Goal: Task Accomplishment & Management: Use online tool/utility

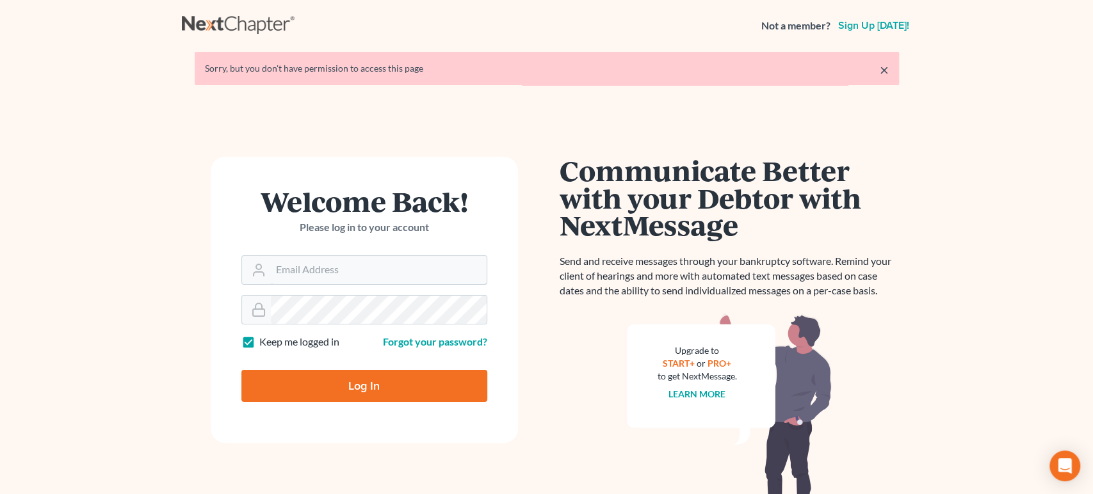
type input "[PERSON_NAME][EMAIL_ADDRESS][DOMAIN_NAME]"
click at [451, 403] on form "Welcome Back! Please log in to your account Email Address danielle@askdwyer.com…" at bounding box center [364, 300] width 307 height 286
click at [446, 387] on input "Log In" at bounding box center [364, 386] width 246 height 32
type input "Thinking..."
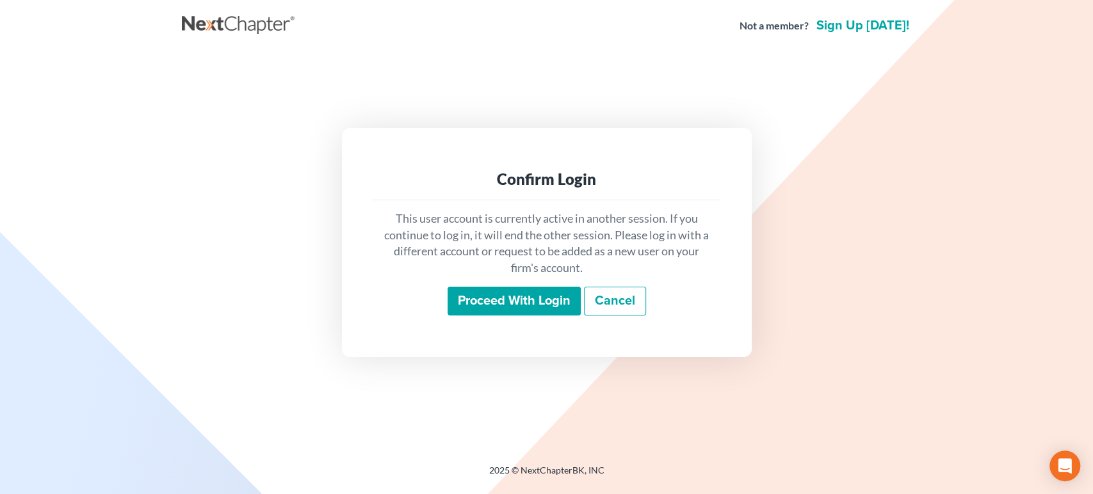
click at [462, 286] on div "This user account is currently active in another session. If you continue to lo…" at bounding box center [547, 263] width 348 height 126
click at [469, 296] on input "Proceed with login" at bounding box center [514, 301] width 133 height 29
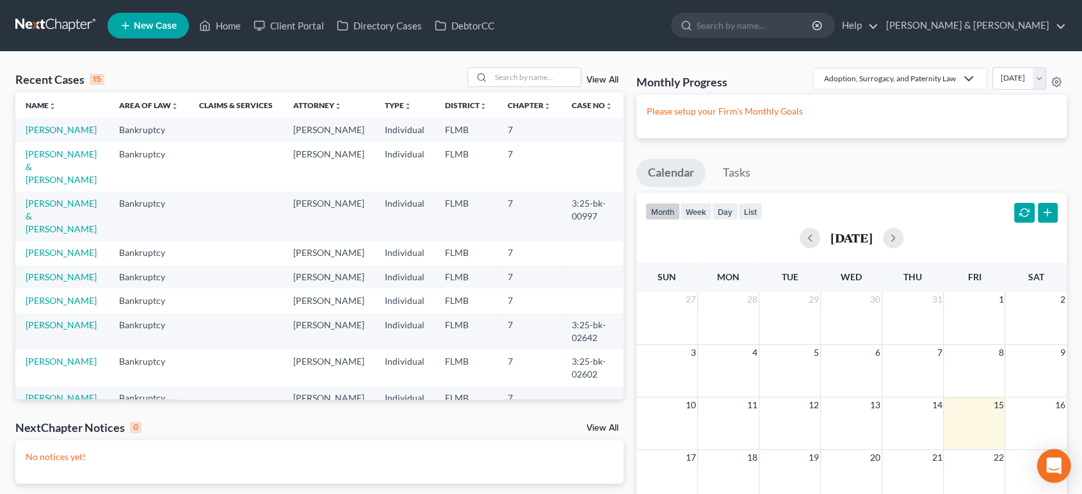
click at [1058, 465] on icon "Open Intercom Messenger" at bounding box center [1053, 466] width 15 height 17
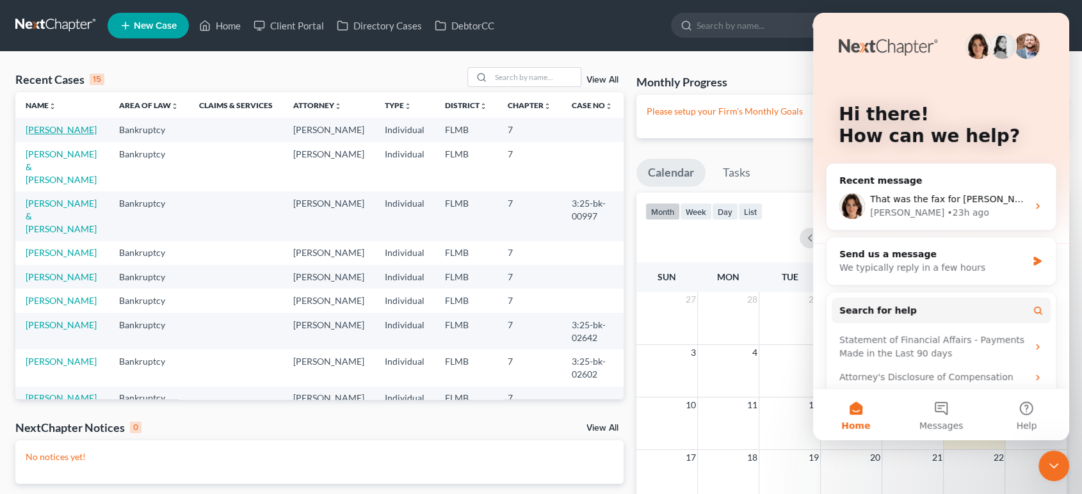
click at [73, 133] on link "Rouise-Moore, Sheila" at bounding box center [61, 129] width 71 height 11
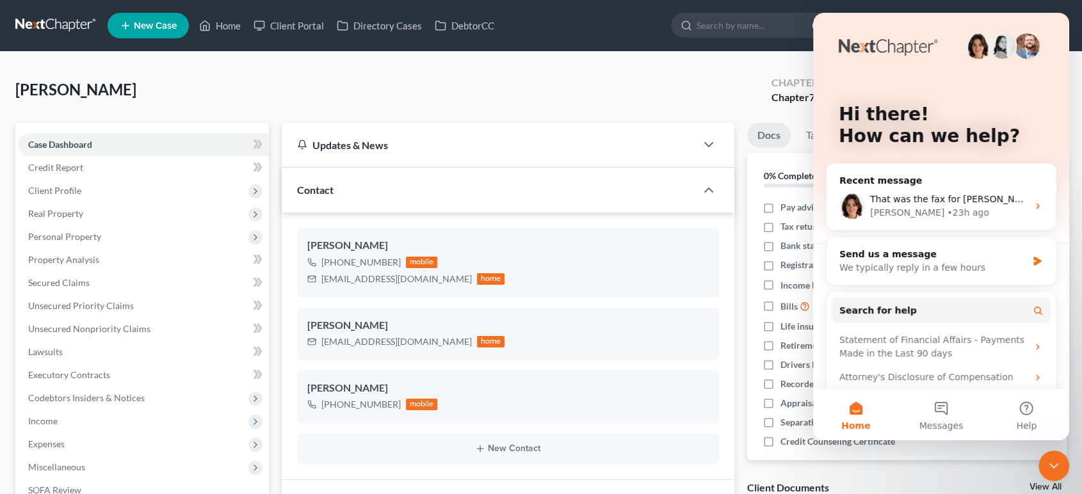
drag, startPoint x: 1056, startPoint y: 460, endPoint x: 2046, endPoint y: 586, distance: 997.8
click at [1056, 460] on icon "Close Intercom Messenger" at bounding box center [1053, 465] width 15 height 15
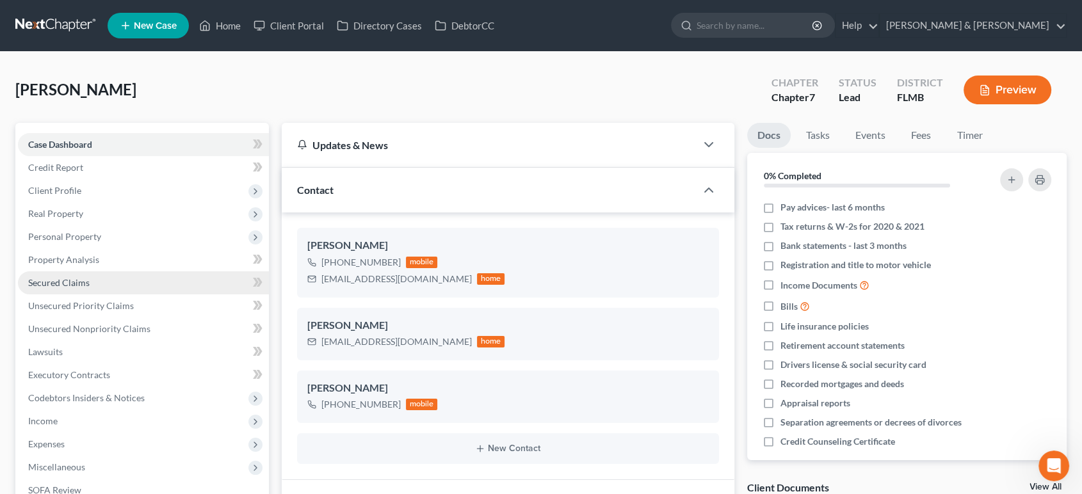
scroll to position [383, 0]
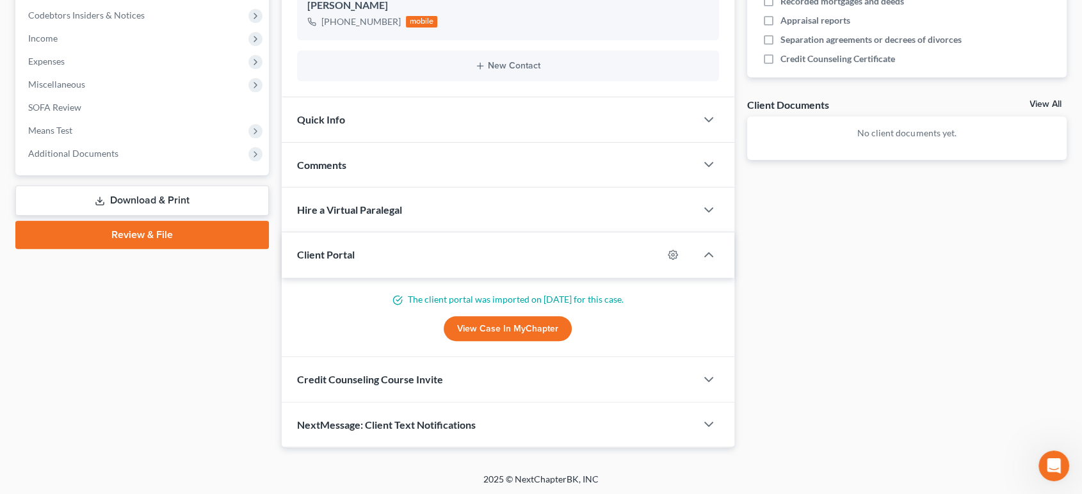
click at [170, 192] on link "Download & Print" at bounding box center [142, 201] width 254 height 30
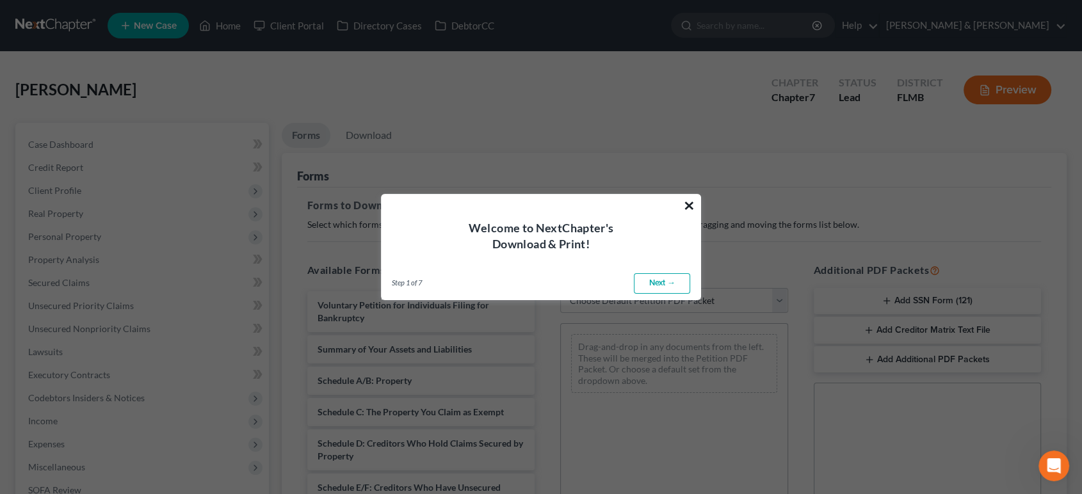
click at [691, 205] on button "×" at bounding box center [689, 205] width 12 height 20
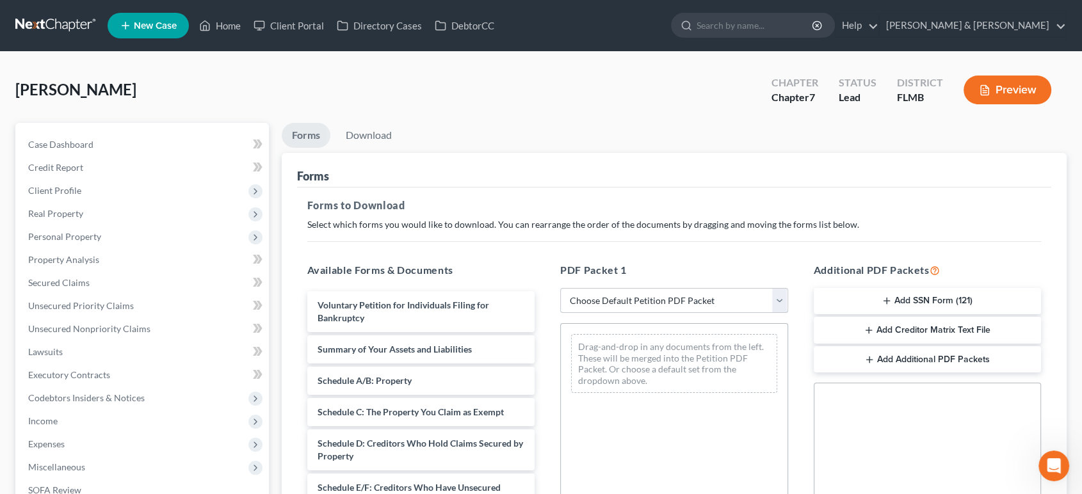
click at [659, 307] on select "Choose Default Petition PDF Packet Complete Bankruptcy Petition (all forms and …" at bounding box center [674, 301] width 228 height 26
select select "0"
click at [560, 288] on select "Choose Default Petition PDF Packet Complete Bankruptcy Petition (all forms and …" at bounding box center [674, 301] width 228 height 26
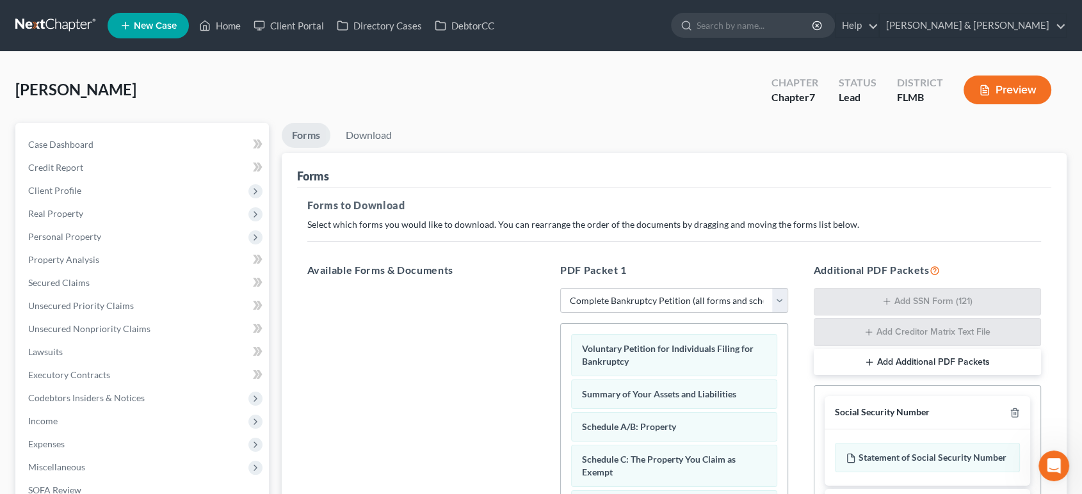
click at [646, 241] on hr at bounding box center [674, 241] width 734 height 1
drag, startPoint x: 93, startPoint y: 414, endPoint x: 99, endPoint y: 416, distance: 6.9
click at [93, 414] on span "Income" at bounding box center [143, 421] width 251 height 23
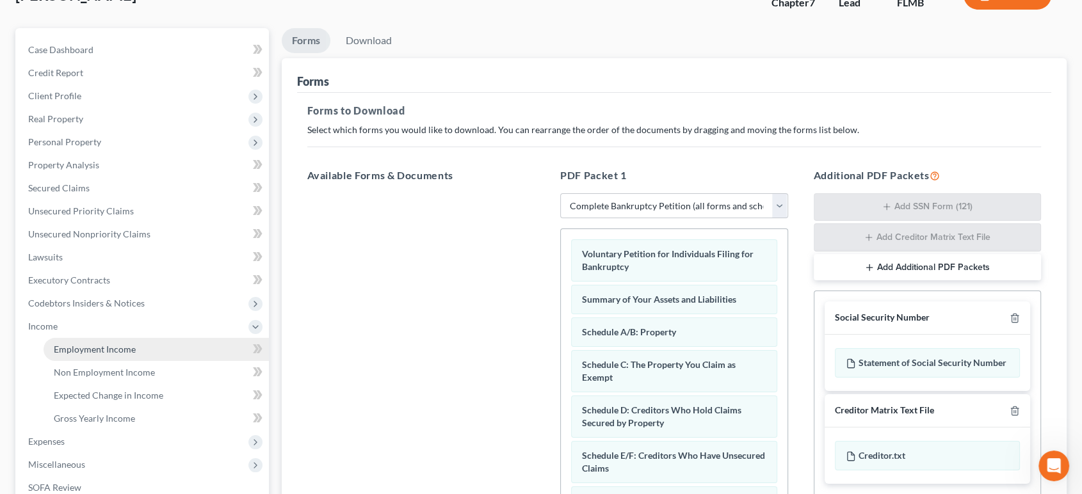
click at [94, 353] on span "Employment Income" at bounding box center [95, 349] width 82 height 11
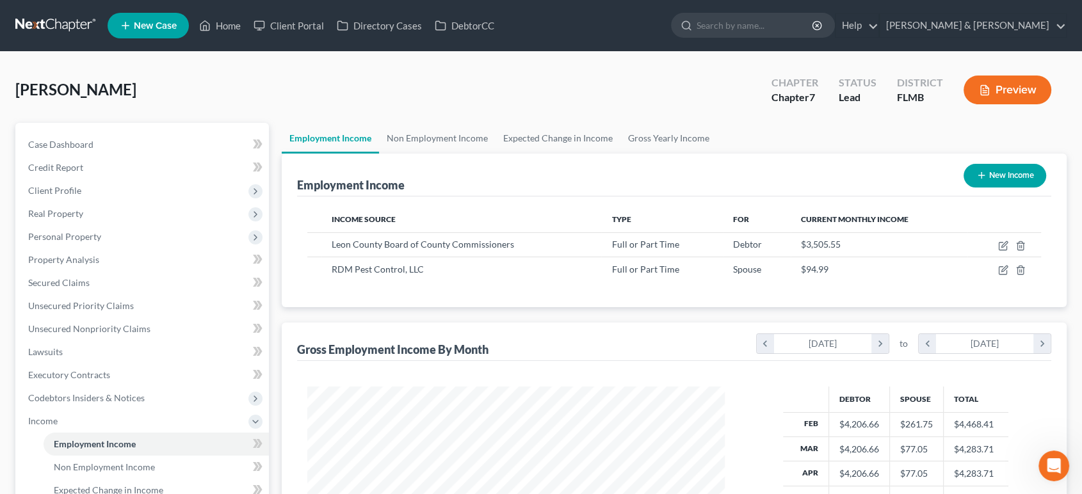
scroll to position [229, 442]
